Goal: Find contact information: Find contact information

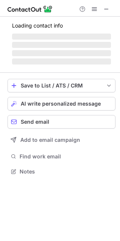
scroll to position [183, 120]
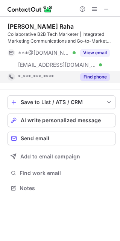
click at [95, 79] on button "Find phone" at bounding box center [95, 77] width 30 height 8
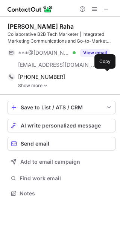
scroll to position [188, 120]
click at [31, 86] on link "Show more" at bounding box center [67, 85] width 98 height 5
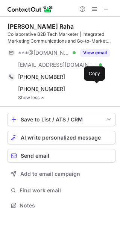
scroll to position [200, 120]
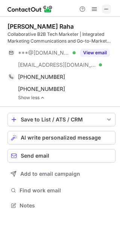
click at [104, 6] on span at bounding box center [107, 9] width 6 height 6
